Goal: Task Accomplishment & Management: Complete application form

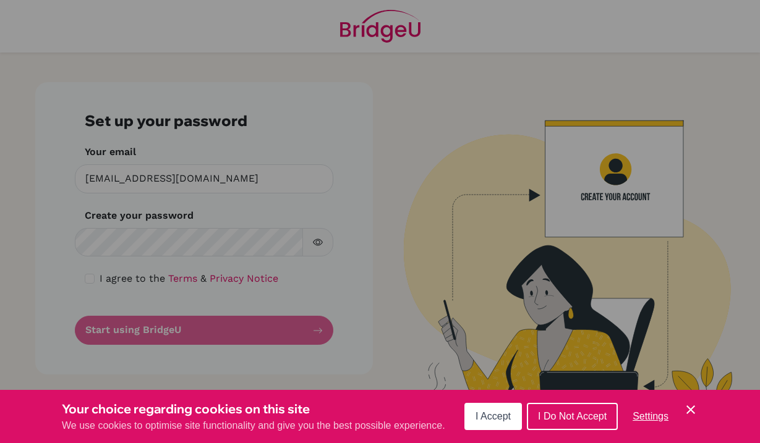
click at [480, 418] on span "I Accept" at bounding box center [492, 416] width 35 height 11
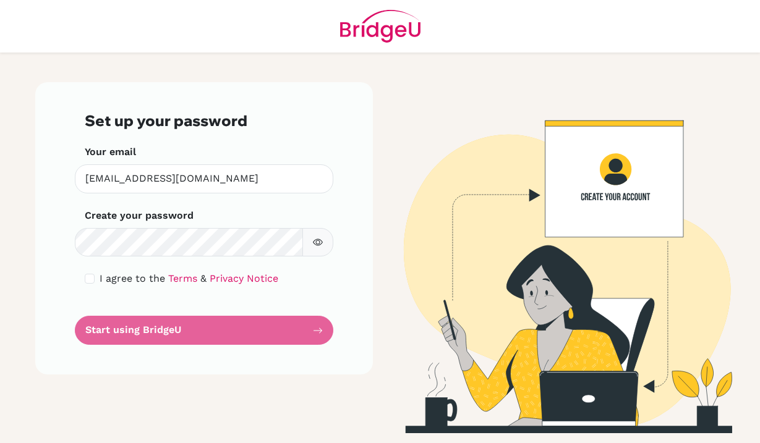
click at [320, 245] on icon "button" at bounding box center [318, 242] width 10 height 10
click at [88, 276] on input "checkbox" at bounding box center [90, 279] width 10 height 10
checkbox input "true"
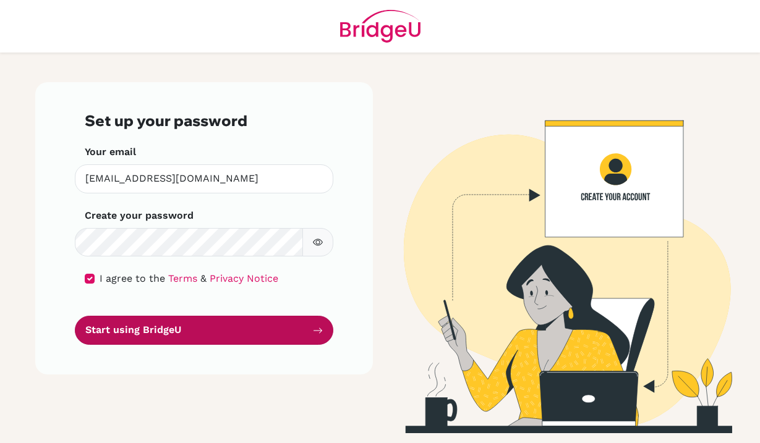
click at [160, 332] on button "Start using BridgeU" at bounding box center [204, 330] width 258 height 29
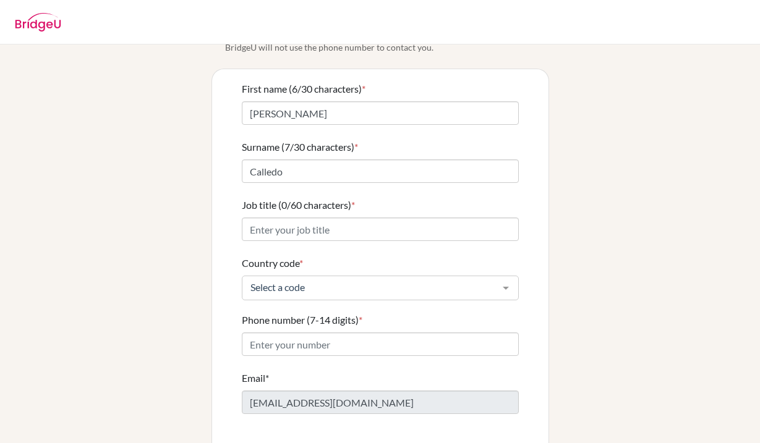
scroll to position [72, 0]
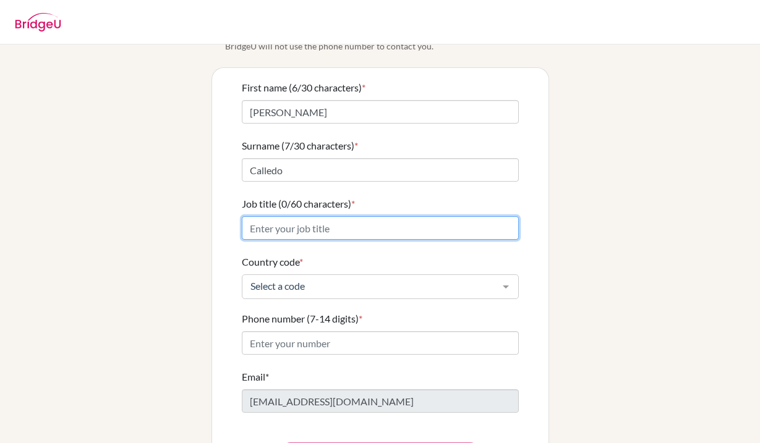
click at [375, 216] on input "Job title (0/60 characters) *" at bounding box center [380, 227] width 277 height 23
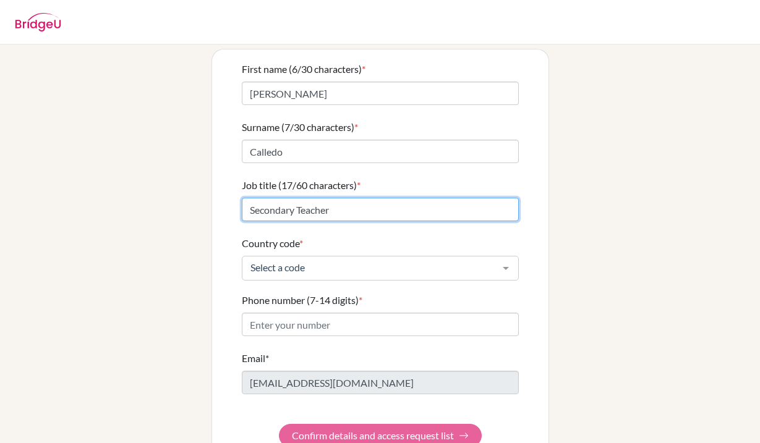
scroll to position [109, 0]
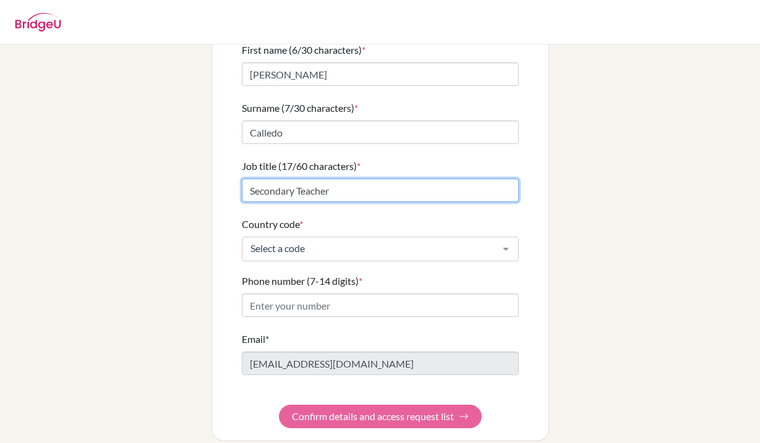
type input "Secondary Teacher"
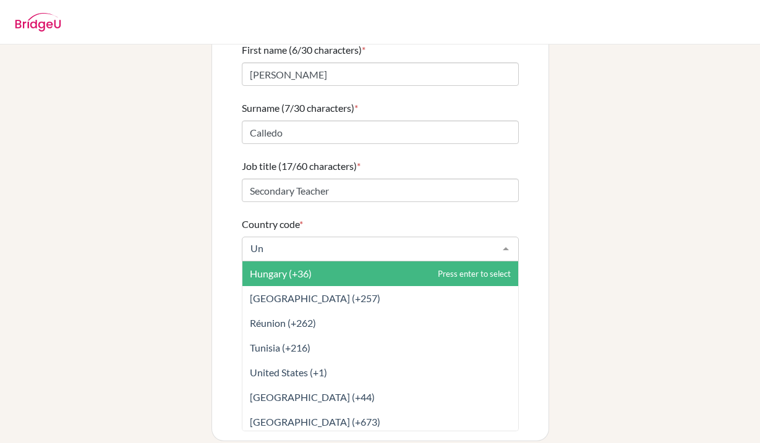
type input "Uni"
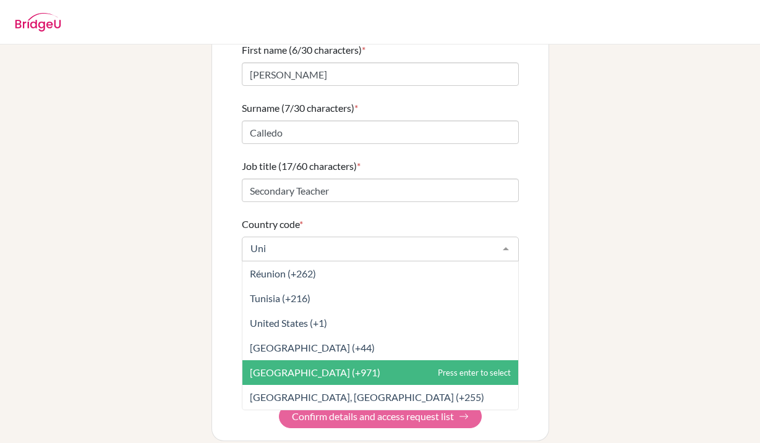
click at [305, 367] on span "[GEOGRAPHIC_DATA] (+971)" at bounding box center [315, 373] width 130 height 12
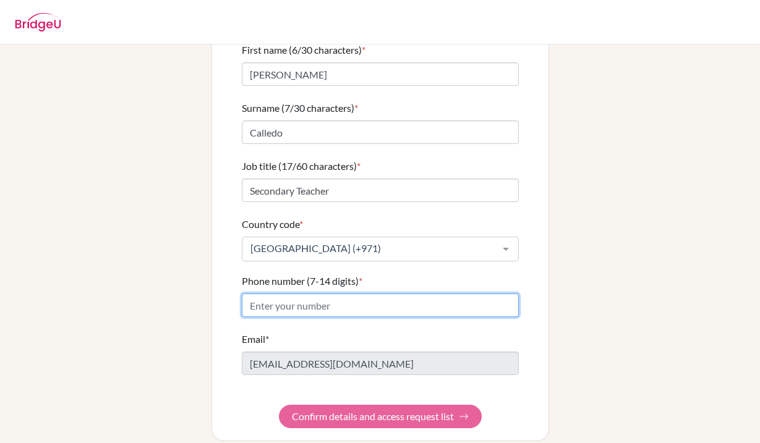
click at [300, 297] on input "Phone number (7-14 digits) *" at bounding box center [380, 305] width 277 height 23
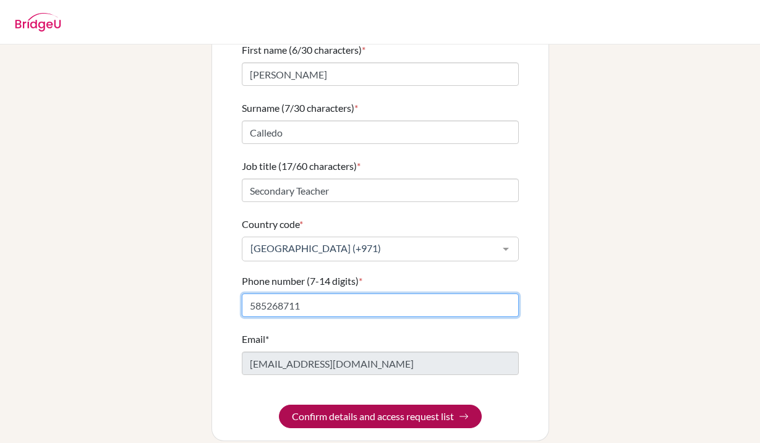
type input "585268711"
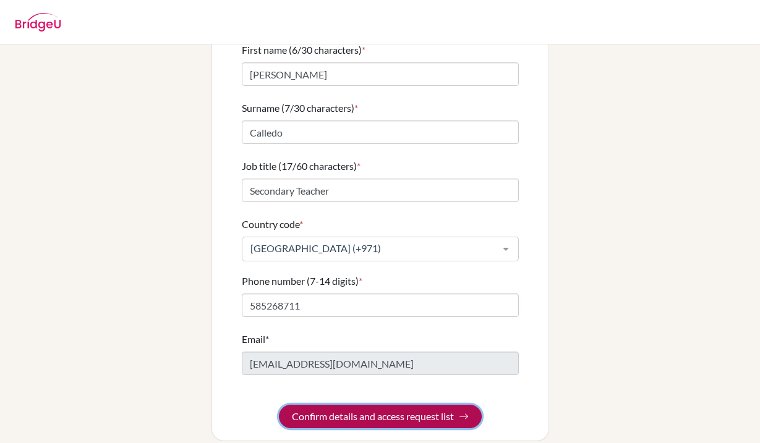
click at [347, 407] on button "Confirm details and access request list" at bounding box center [380, 416] width 203 height 23
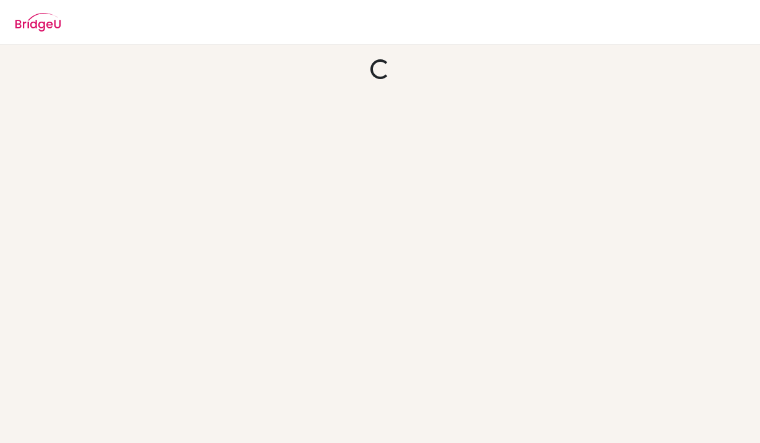
scroll to position [0, 0]
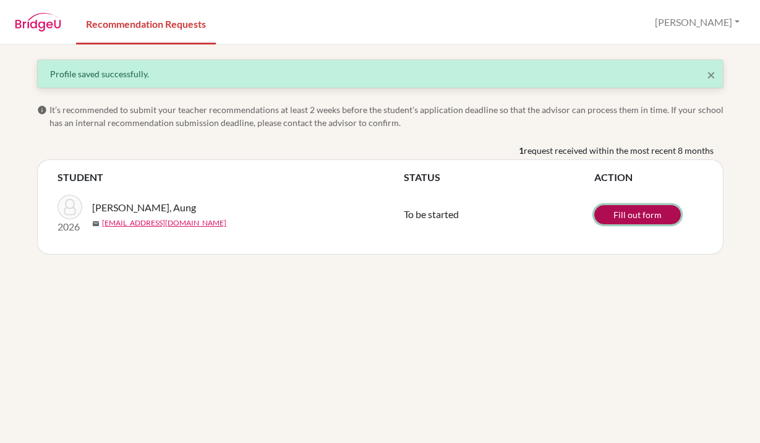
click at [621, 216] on link "Fill out form" at bounding box center [637, 214] width 87 height 19
